Goal: Information Seeking & Learning: Learn about a topic

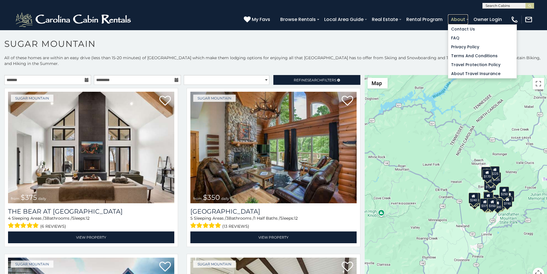
click at [468, 16] on link "About" at bounding box center [458, 19] width 20 height 10
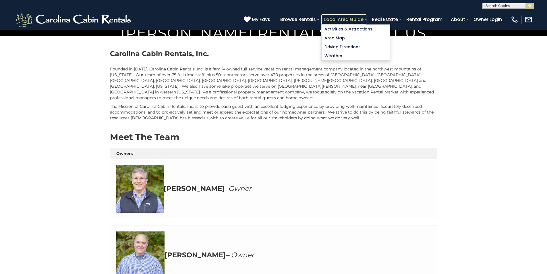
click at [367, 17] on link "Local Area Guide" at bounding box center [344, 19] width 45 height 10
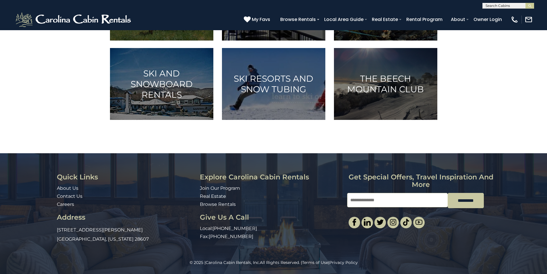
scroll to position [130, 0]
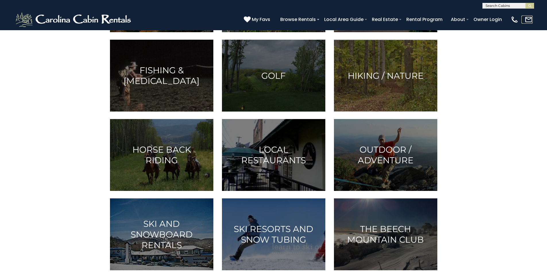
click at [530, 18] on link at bounding box center [527, 20] width 11 height 8
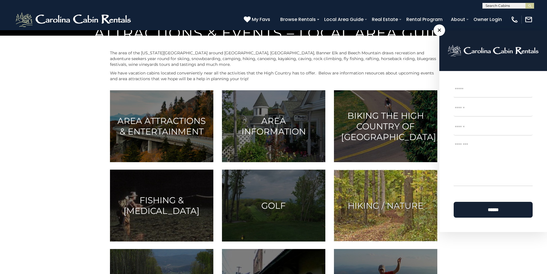
click at [346, 241] on img at bounding box center [385, 206] width 103 height 72
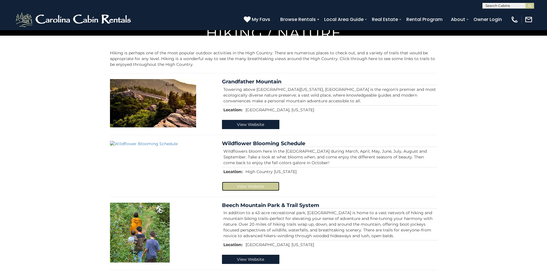
click at [250, 191] on link "View Website" at bounding box center [250, 186] width 57 height 9
